Goal: Find contact information: Find contact information

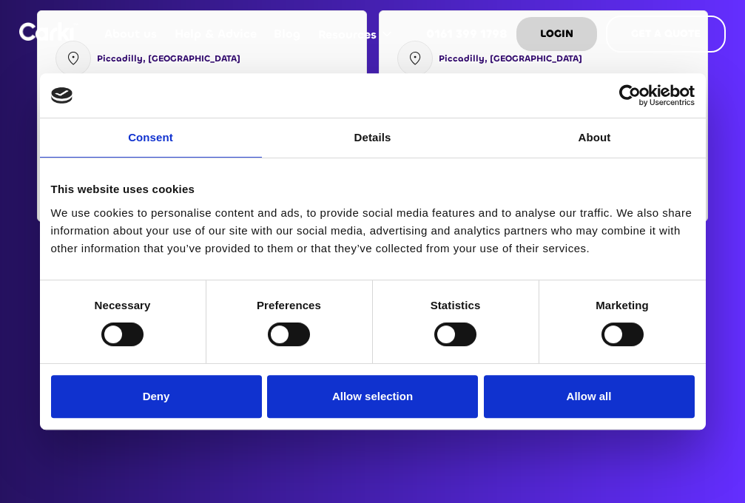
scroll to position [2106, 0]
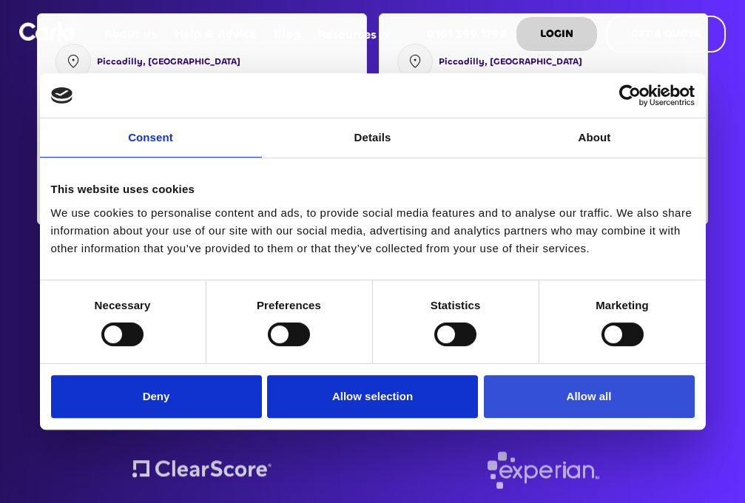
click at [573, 404] on button "Allow all" at bounding box center [589, 396] width 211 height 43
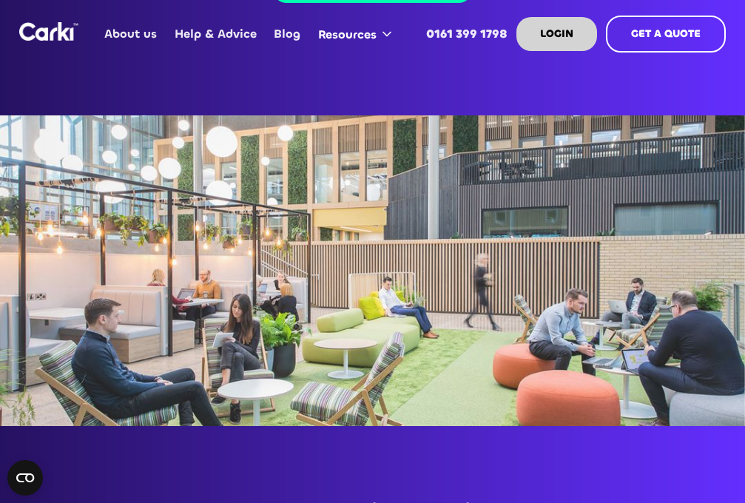
scroll to position [188, 0]
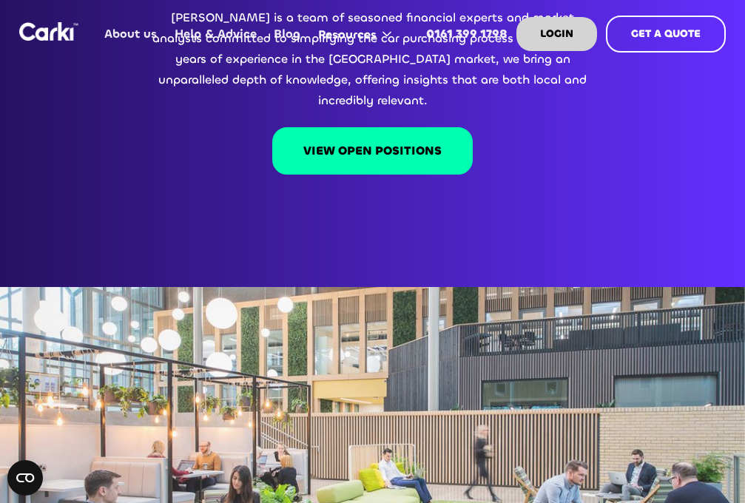
click at [130, 32] on link "About us" at bounding box center [131, 34] width 70 height 58
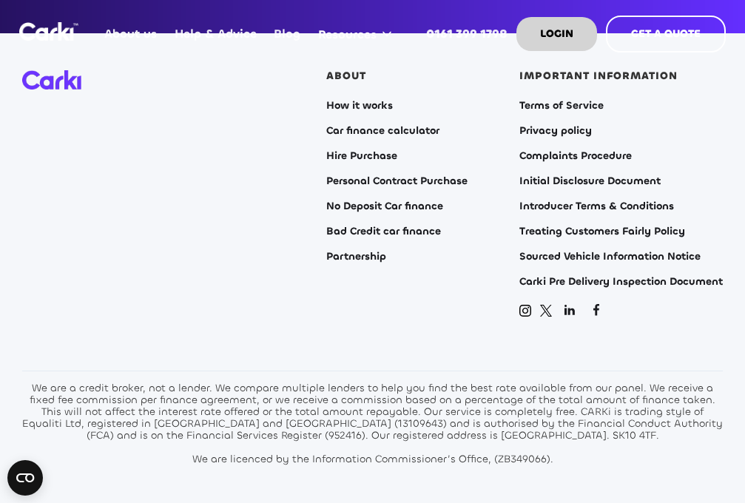
scroll to position [3227, 0]
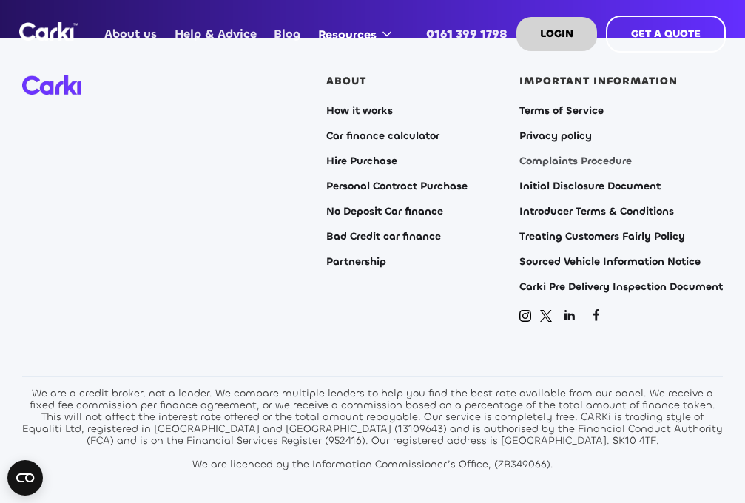
click at [615, 155] on link "Complaints Procedure" at bounding box center [575, 161] width 112 height 12
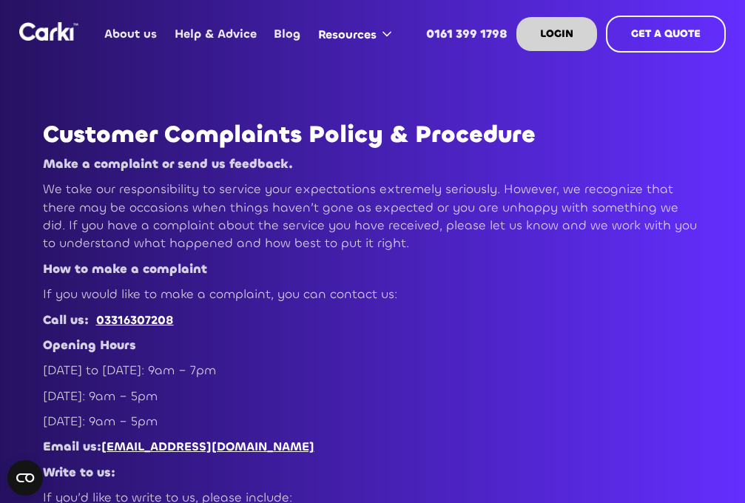
drag, startPoint x: 326, startPoint y: 446, endPoint x: 228, endPoint y: 448, distance: 97.7
click at [228, 448] on p "Email us: customerexperience@carki.co.uk" at bounding box center [373, 447] width 660 height 18
copy link "@carki.co.uk"
click at [542, 295] on p "If you would like to make a complaint, you can contact us:" at bounding box center [373, 295] width 660 height 18
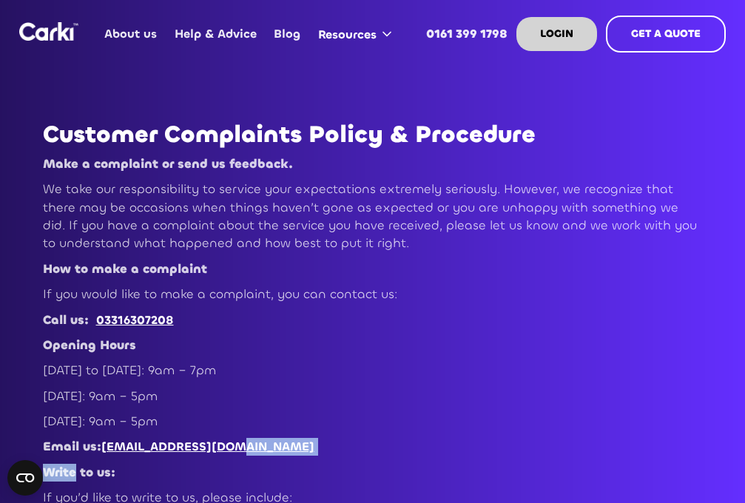
drag, startPoint x: 328, startPoint y: 463, endPoint x: 244, endPoint y: 454, distance: 84.0
drag, startPoint x: 398, startPoint y: 443, endPoint x: 352, endPoint y: 443, distance: 46.6
click at [397, 443] on p "Email us: customerexperience@carki.co.uk" at bounding box center [373, 447] width 660 height 18
click at [352, 443] on p "Email us: customerexperience@carki.co.uk" at bounding box center [373, 447] width 660 height 18
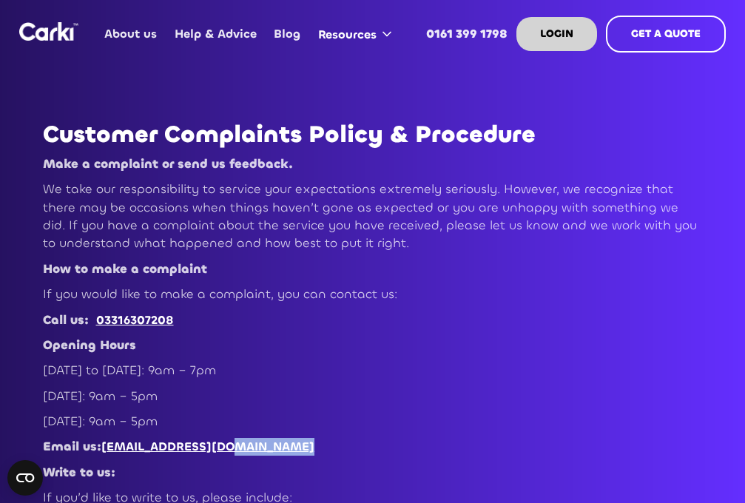
copy link "@carki.co.uk"
drag, startPoint x: 352, startPoint y: 443, endPoint x: 229, endPoint y: 447, distance: 122.9
click at [227, 447] on p "Email us: customerexperience@carki.co.uk" at bounding box center [373, 447] width 660 height 18
